Goal: Task Accomplishment & Management: Use online tool/utility

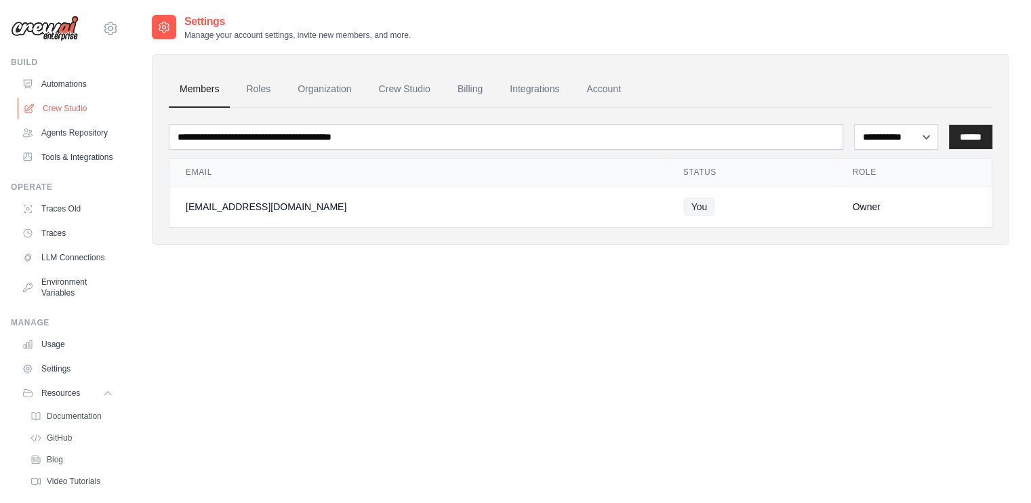
click at [54, 108] on link "Crew Studio" at bounding box center [69, 109] width 102 height 22
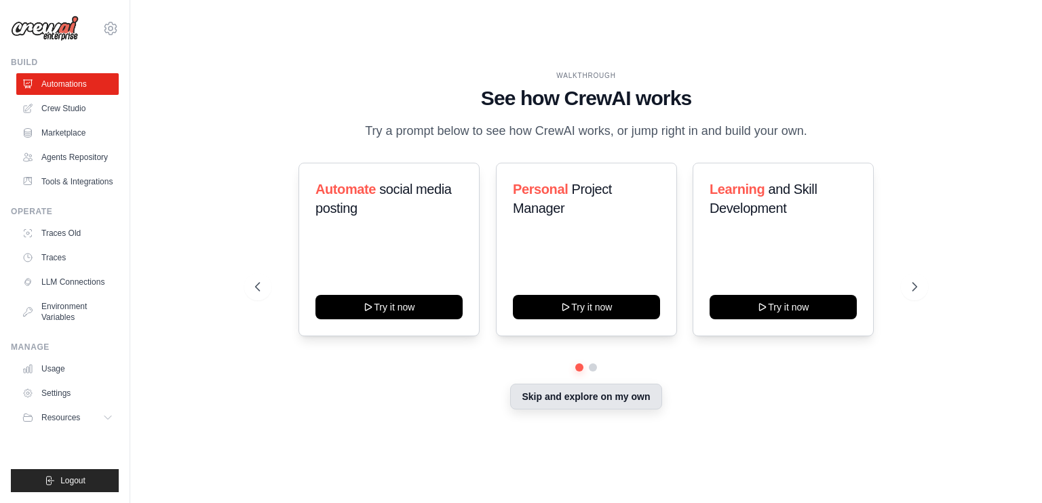
click at [591, 410] on button "Skip and explore on my own" at bounding box center [585, 397] width 151 height 26
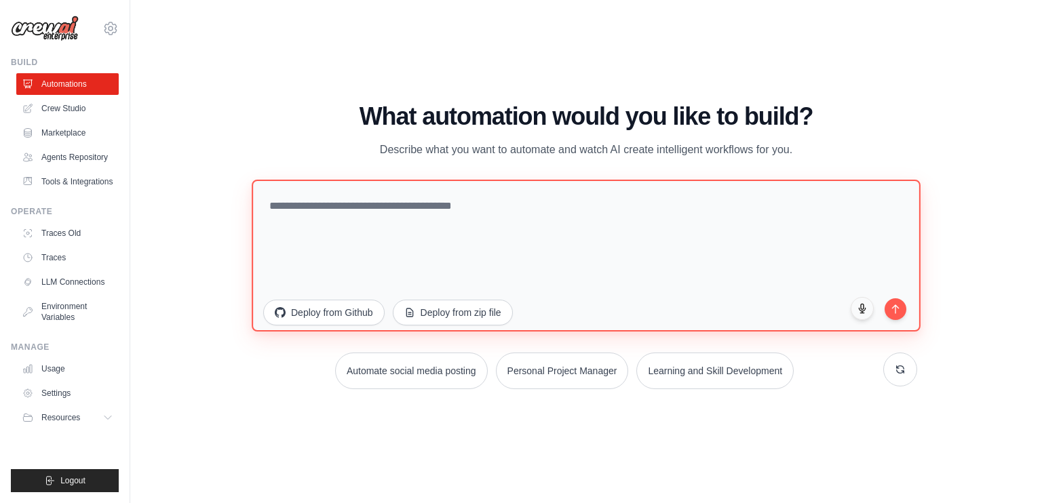
click at [460, 224] on textarea at bounding box center [586, 256] width 669 height 152
paste textarea "**********"
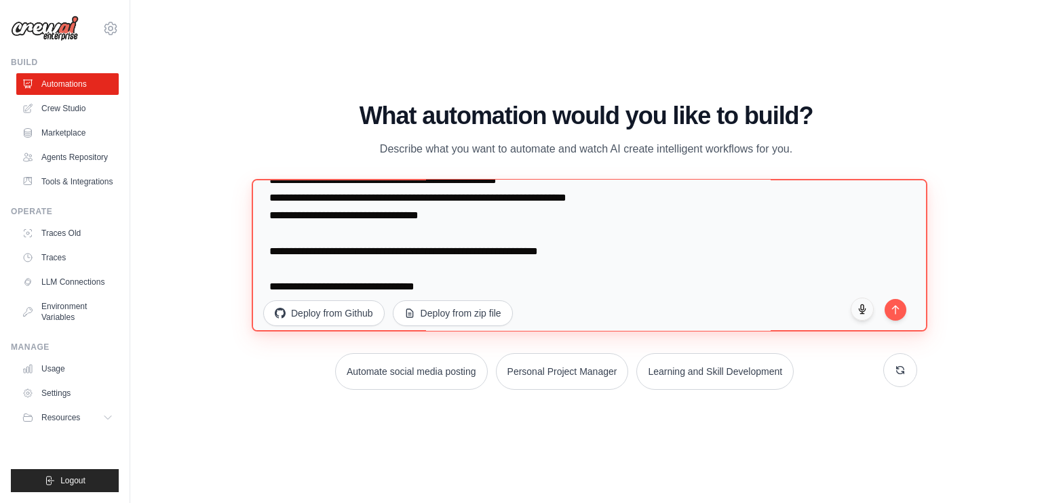
scroll to position [969, 0]
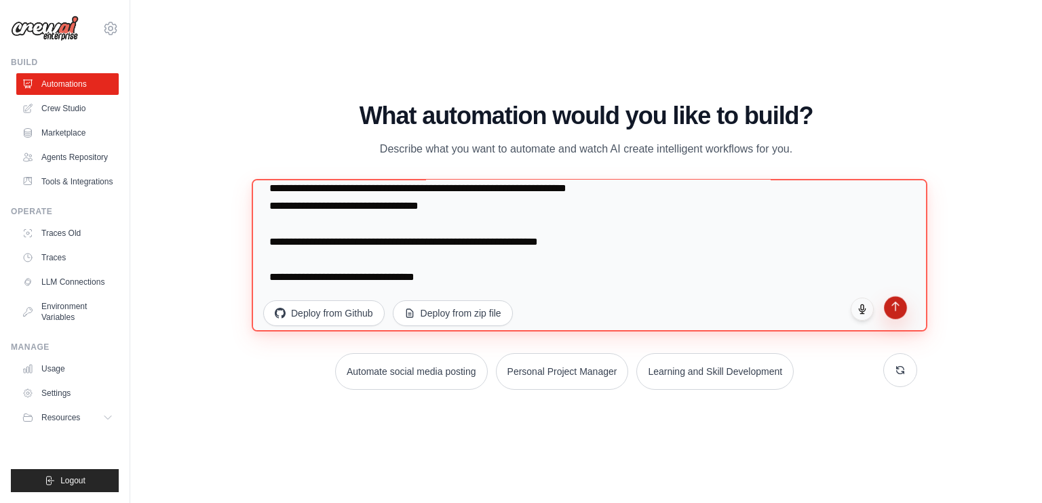
type textarea "**********"
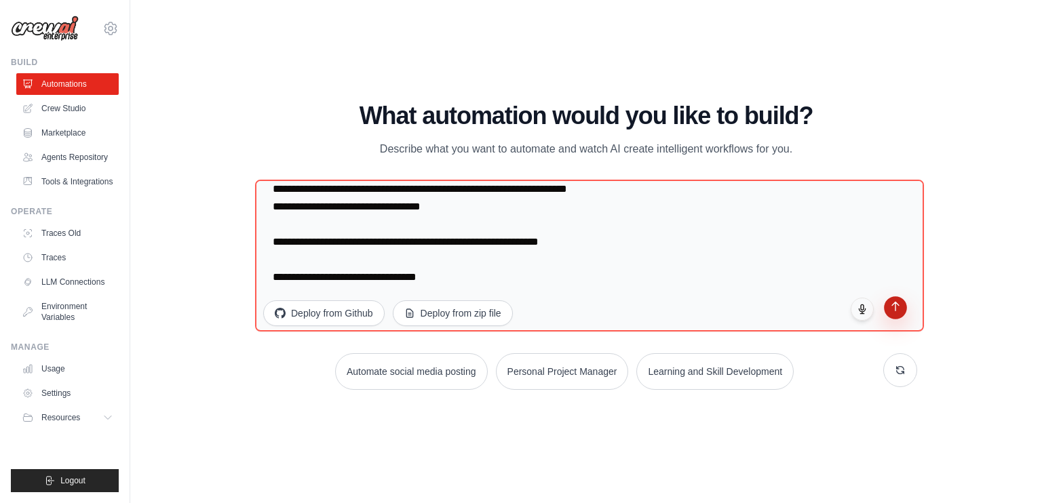
click at [895, 307] on icon "submit" at bounding box center [895, 306] width 7 height 9
click at [714, 174] on div "What automation would you like to build? Describe what you want to automate and…" at bounding box center [586, 245] width 662 height 287
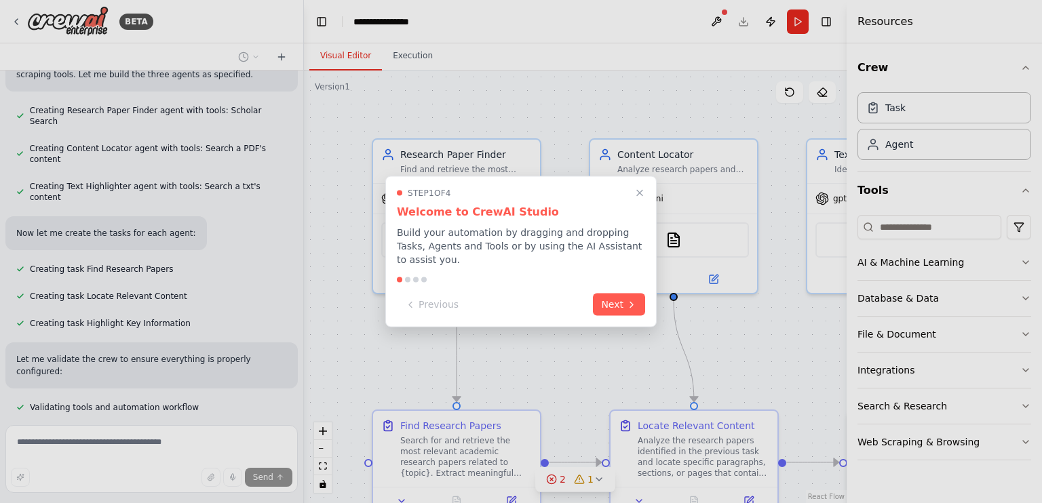
scroll to position [1109, 0]
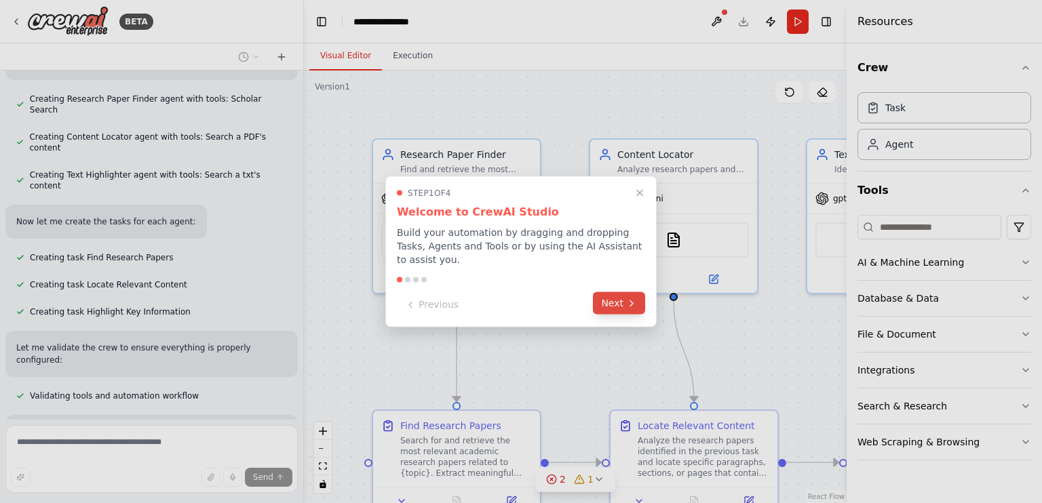
click at [611, 299] on button "Next" at bounding box center [619, 303] width 52 height 22
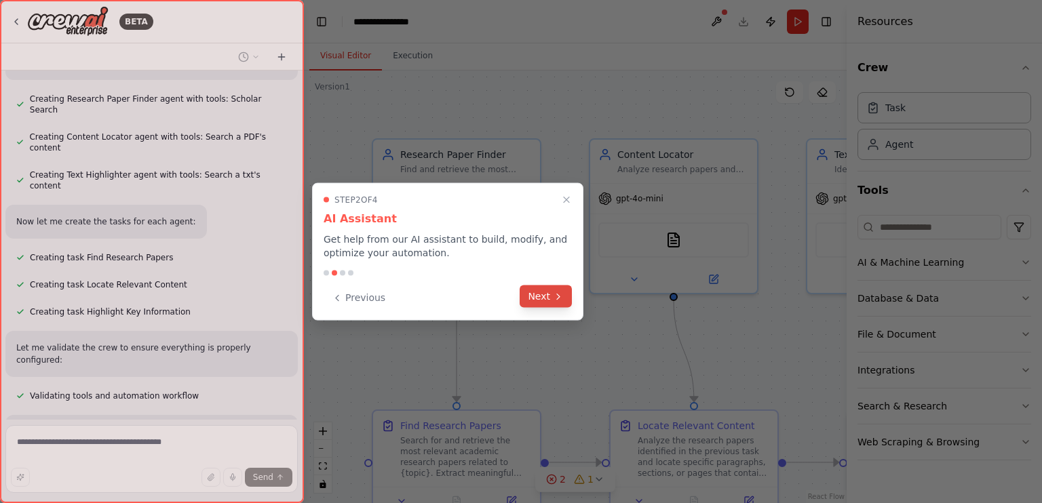
click at [567, 299] on button "Next" at bounding box center [545, 296] width 52 height 22
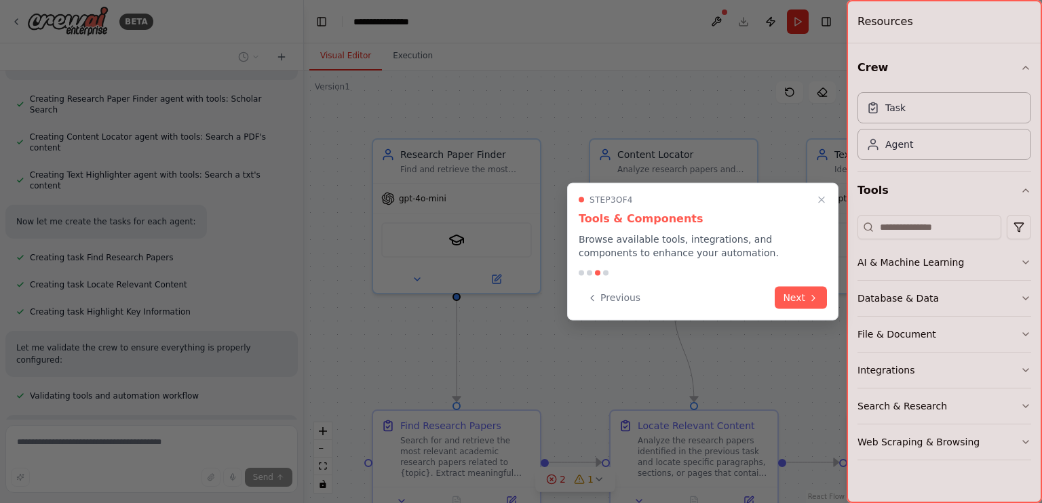
scroll to position [1182, 0]
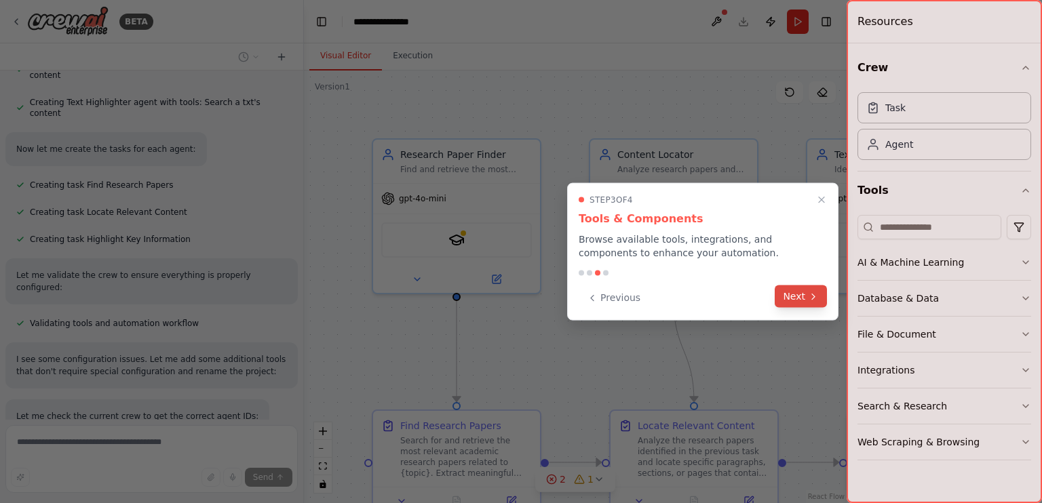
click at [793, 297] on button "Next" at bounding box center [800, 296] width 52 height 22
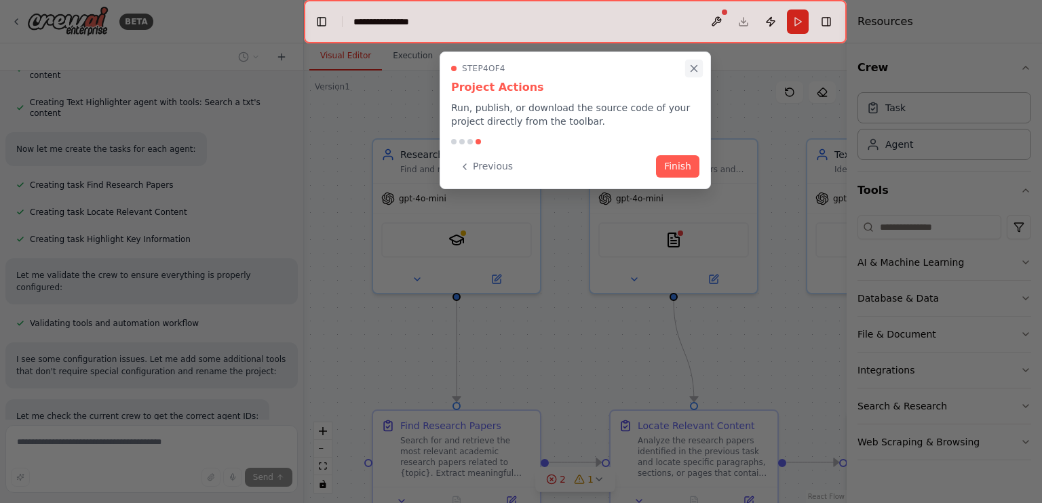
click at [693, 68] on icon "Close walkthrough" at bounding box center [694, 69] width 6 height 6
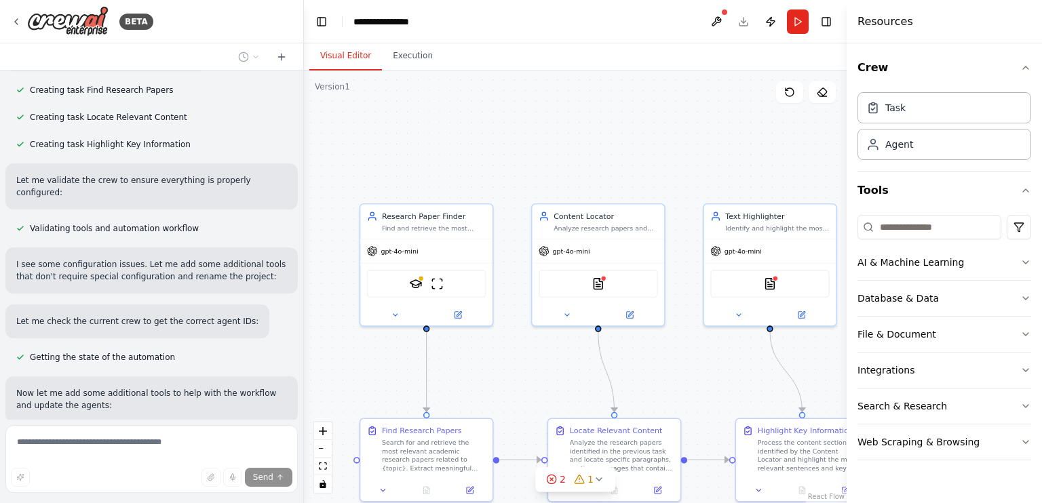
scroll to position [1315, 0]
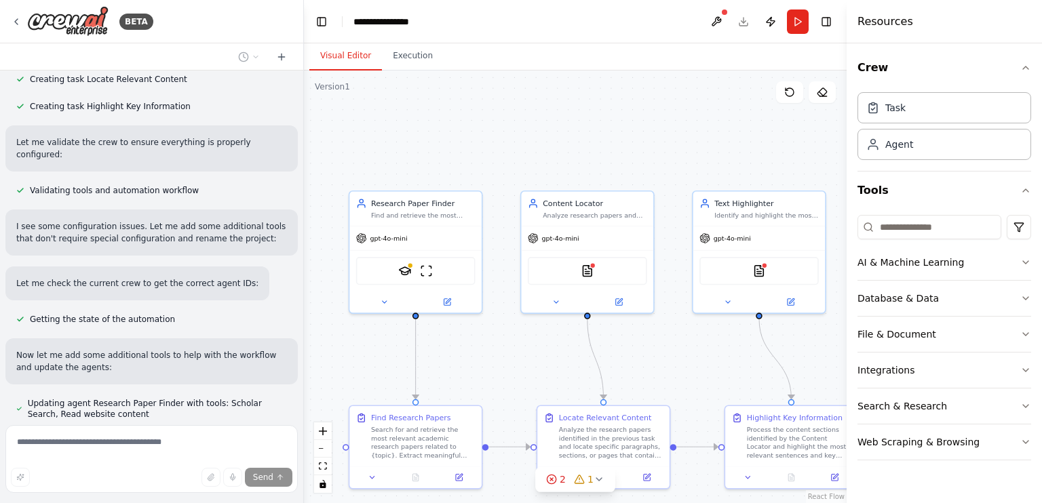
drag, startPoint x: 566, startPoint y: 229, endPoint x: 499, endPoint y: 257, distance: 72.0
click at [499, 257] on div ".deletable-edge-delete-btn { width: 20px; height: 20px; border: 0px solid #ffff…" at bounding box center [575, 287] width 542 height 433
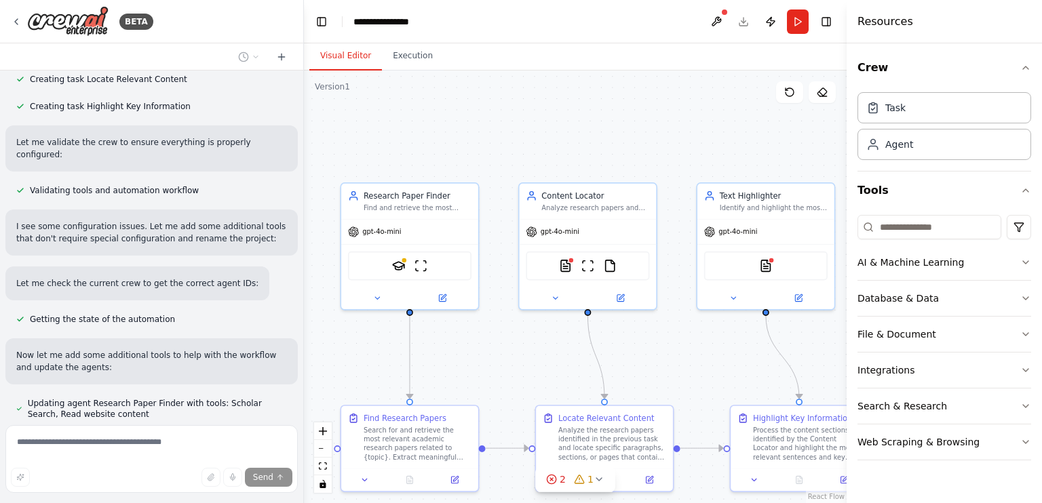
scroll to position [1353, 0]
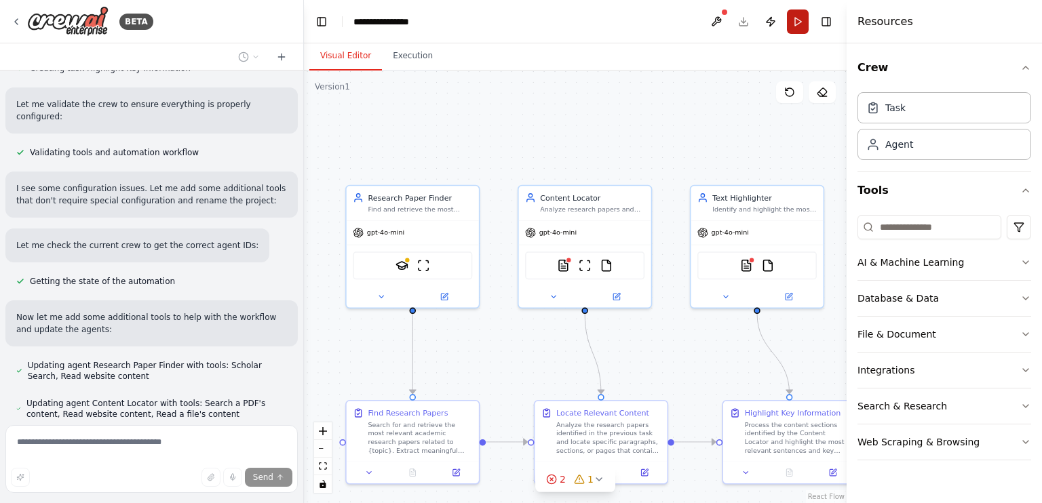
click at [801, 14] on button "Run" at bounding box center [798, 21] width 22 height 24
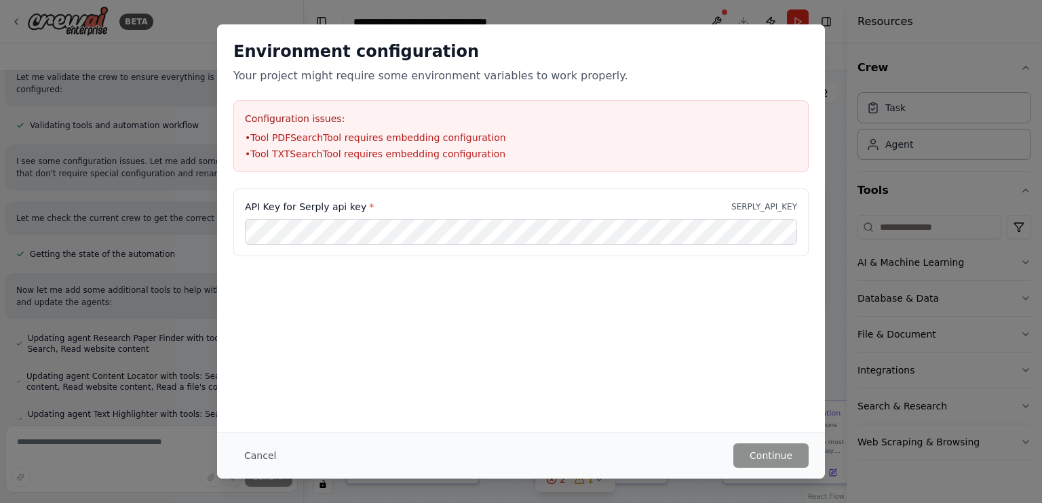
click at [838, 203] on div "Environment configuration Your project might require some environment variables…" at bounding box center [521, 251] width 1042 height 503
click at [266, 452] on button "Cancel" at bounding box center [260, 455] width 54 height 24
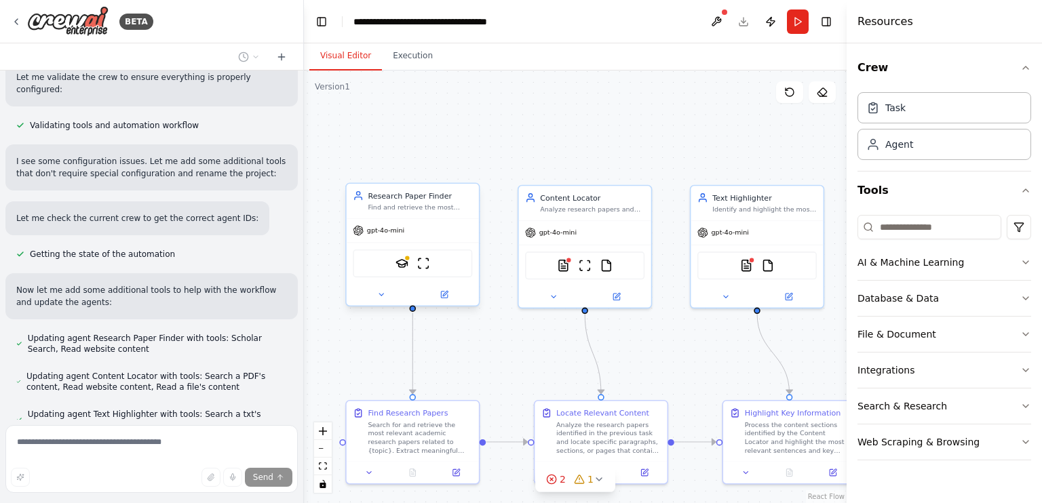
click at [373, 230] on span "gpt-4o-mini" at bounding box center [385, 230] width 37 height 9
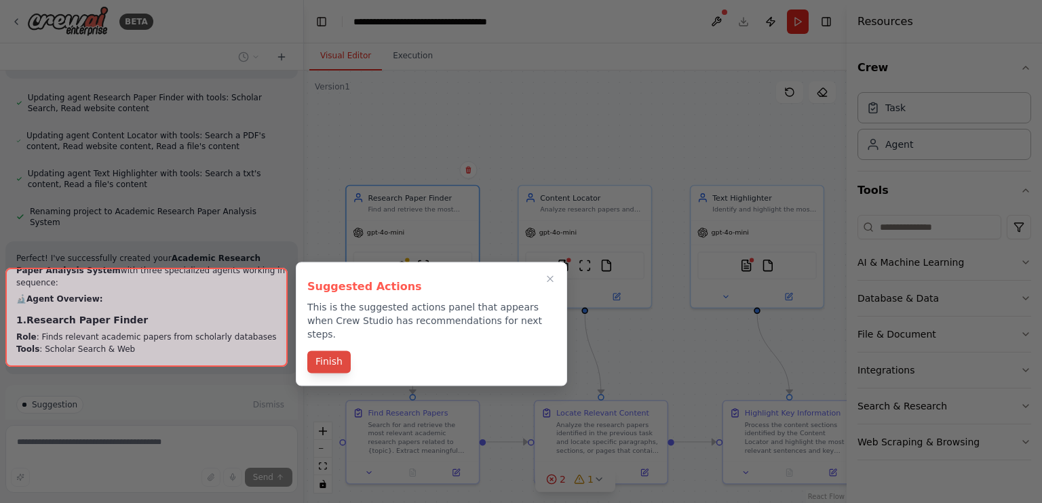
click at [330, 357] on button "Finish" at bounding box center [328, 362] width 43 height 22
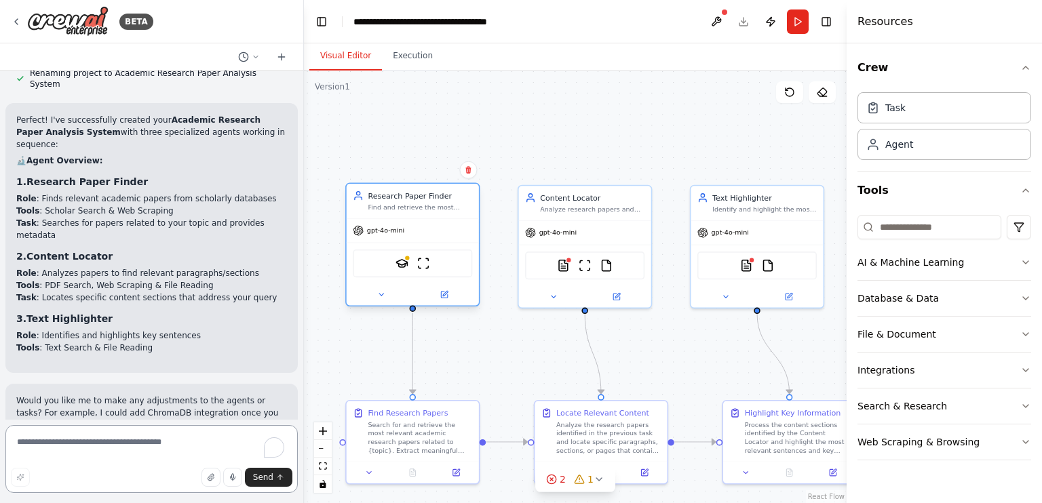
scroll to position [1783, 0]
